Goal: Task Accomplishment & Management: Use online tool/utility

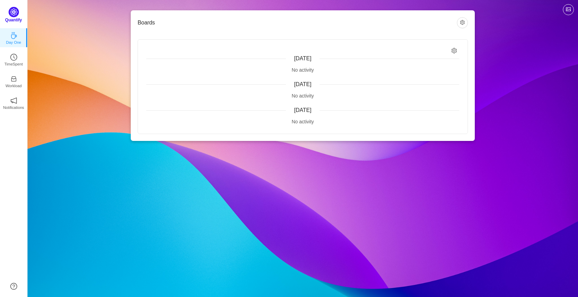
click at [12, 15] on img at bounding box center [14, 12] width 10 height 10
click at [12, 56] on icon "icon: clock-circle" at bounding box center [13, 55] width 7 height 7
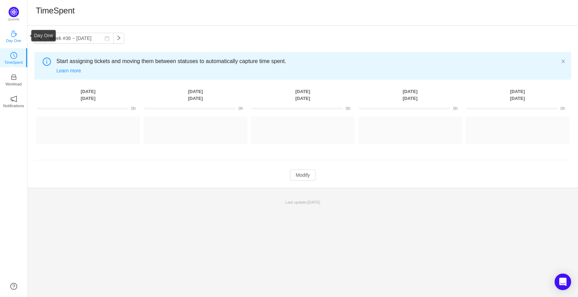
click at [14, 35] on icon "icon: coffee" at bounding box center [13, 33] width 7 height 7
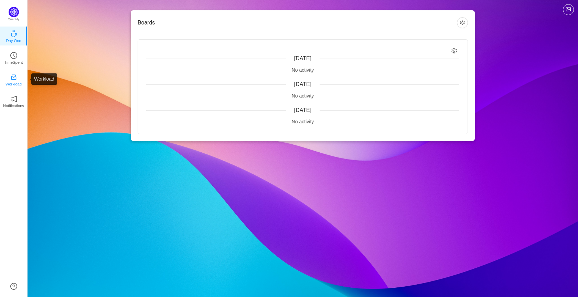
click at [13, 80] on icon "icon: inbox" at bounding box center [13, 77] width 7 height 7
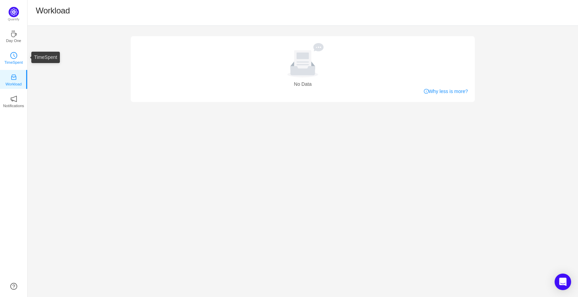
click at [11, 55] on icon "icon: clock-circle" at bounding box center [13, 55] width 7 height 7
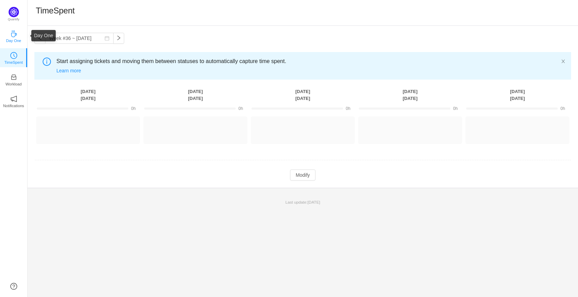
click at [14, 33] on icon "icon: coffee" at bounding box center [13, 33] width 7 height 7
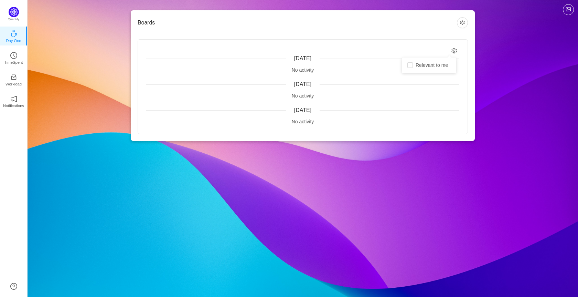
click at [452, 50] on icon "icon: setting" at bounding box center [455, 51] width 6 height 6
click at [455, 52] on icon "icon: setting" at bounding box center [455, 51] width 6 height 6
click at [463, 18] on button "button" at bounding box center [462, 22] width 11 height 11
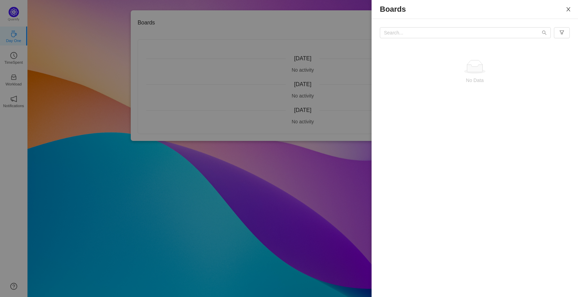
click at [568, 11] on icon "icon: close" at bounding box center [569, 10] width 6 height 6
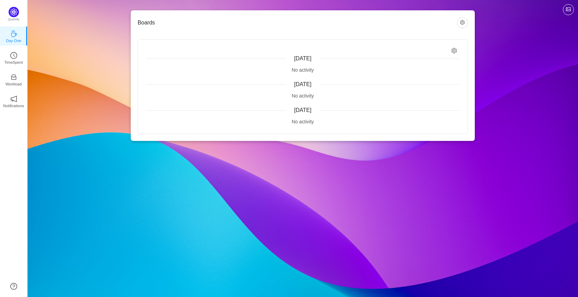
drag, startPoint x: 297, startPoint y: 71, endPoint x: 243, endPoint y: 80, distance: 54.8
click at [243, 80] on div "[DATE]" at bounding box center [302, 84] width 313 height 8
click at [188, 78] on div "[DATE] No activity [DATE] No activity [DATE] No activity" at bounding box center [303, 87] width 330 height 94
